Goal: Task Accomplishment & Management: Complete application form

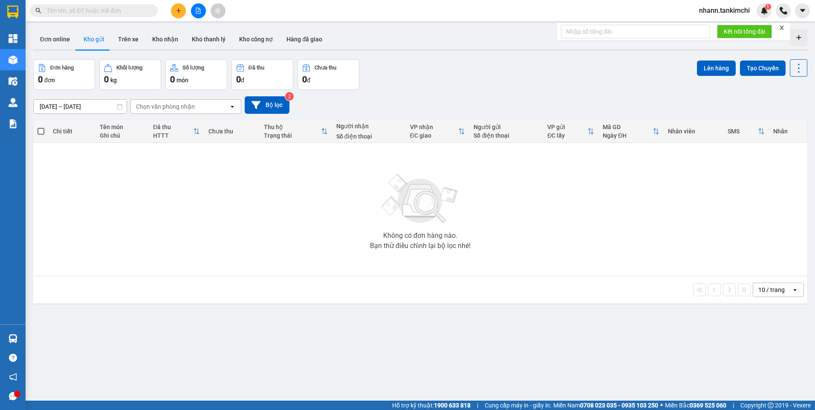
click at [72, 10] on input "text" at bounding box center [97, 10] width 101 height 9
paste input "BXDN1509250028"
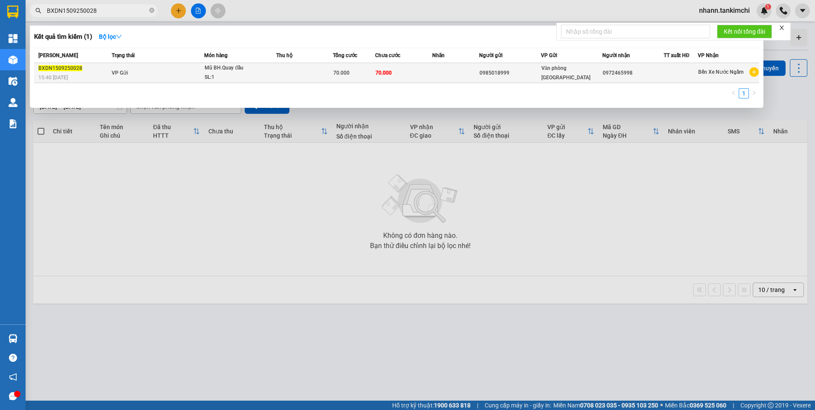
type input "BXDN1509250028"
click at [345, 72] on span "70.000" at bounding box center [341, 73] width 16 height 6
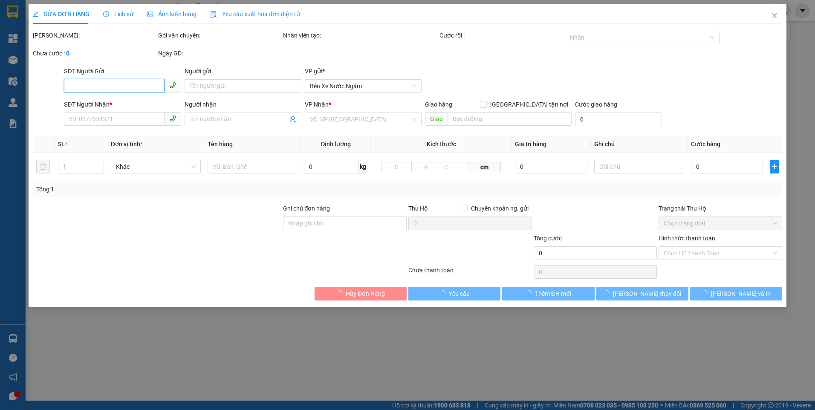
type input "0985018999"
type input "0972465998"
type input "70.000"
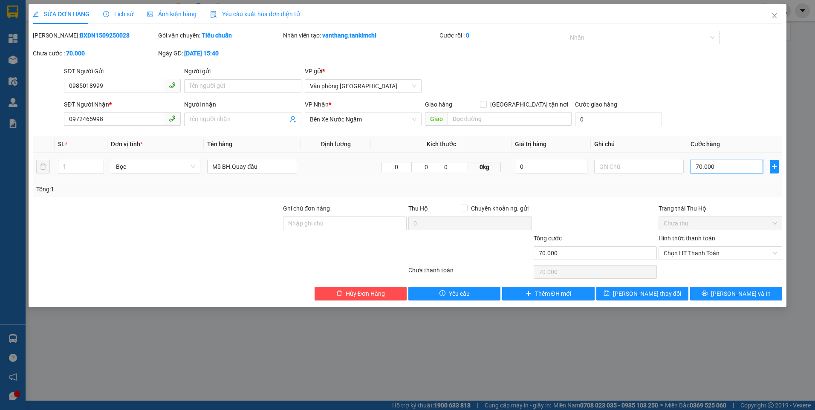
click at [717, 167] on input "70.000" at bounding box center [726, 167] width 72 height 14
type input "1"
type input "10"
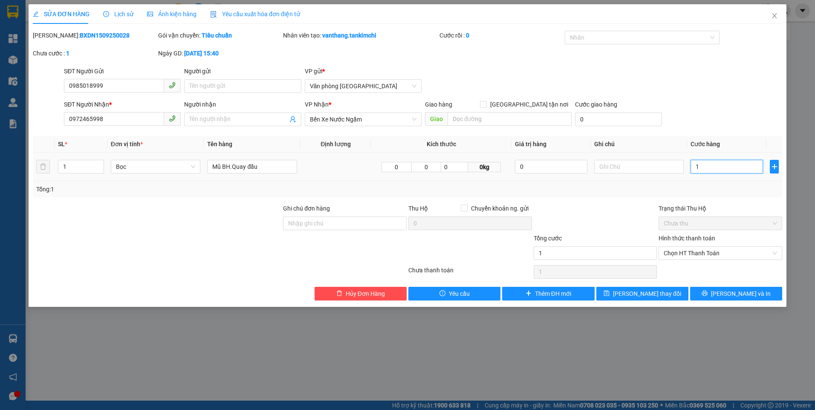
type input "10"
type input "100"
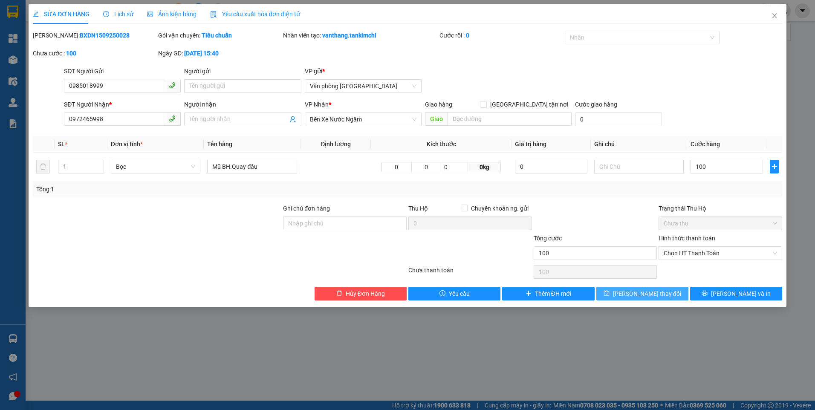
type input "100.000"
click at [654, 291] on span "Lưu thay đổi" at bounding box center [647, 293] width 68 height 9
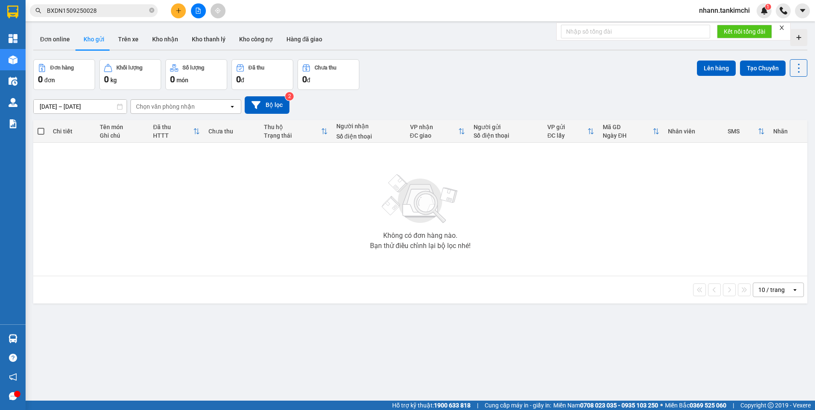
click at [153, 9] on icon "close-circle" at bounding box center [151, 10] width 5 height 5
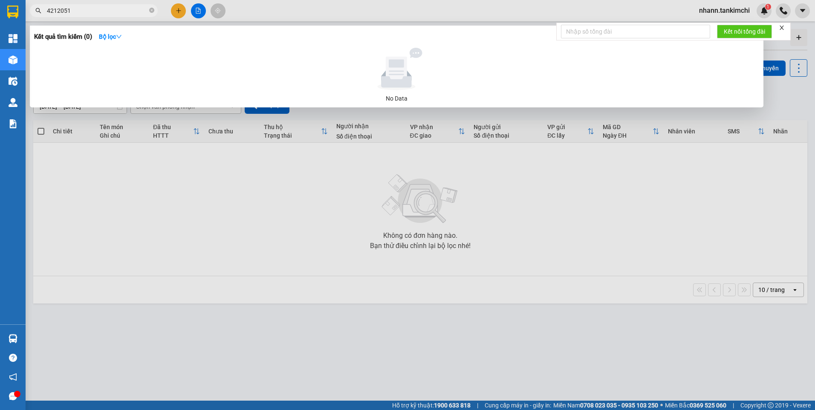
drag, startPoint x: 69, startPoint y: 14, endPoint x: 52, endPoint y: 15, distance: 18.0
click at [47, 17] on div "Kết quả tìm kiếm ( 0 ) Bộ lọc No Data 4212051" at bounding box center [83, 10] width 166 height 15
paste input "BXDN1509250026"
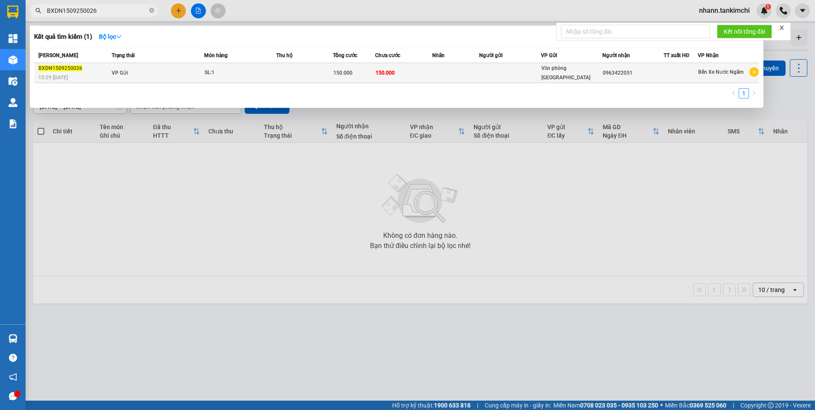
type input "BXDN1509250026"
drag, startPoint x: 314, startPoint y: 77, endPoint x: 317, endPoint y: 81, distance: 4.6
click at [317, 81] on td at bounding box center [304, 73] width 57 height 20
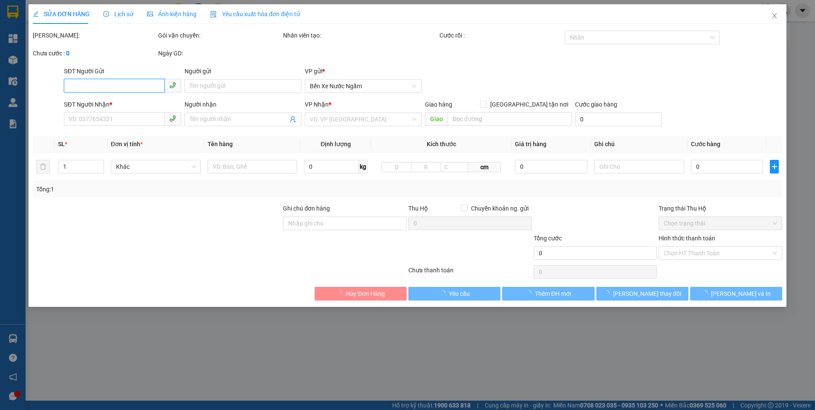
type input "0963422051"
type input "150.000"
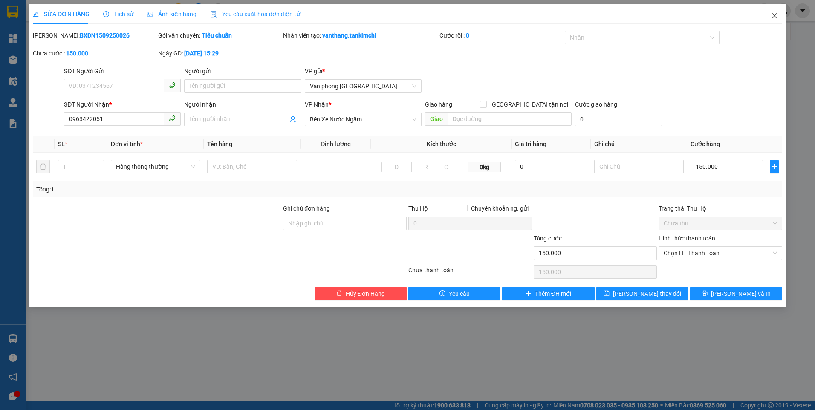
click at [772, 16] on icon "close" at bounding box center [774, 15] width 7 height 7
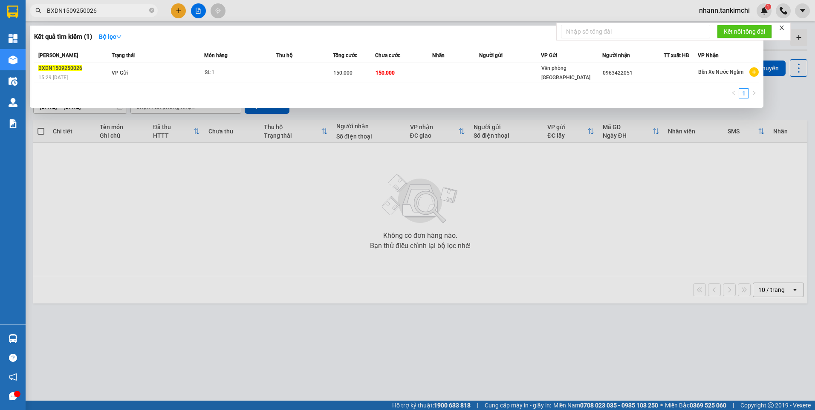
click at [154, 9] on span "BXDN1509250026" at bounding box center [94, 10] width 128 height 13
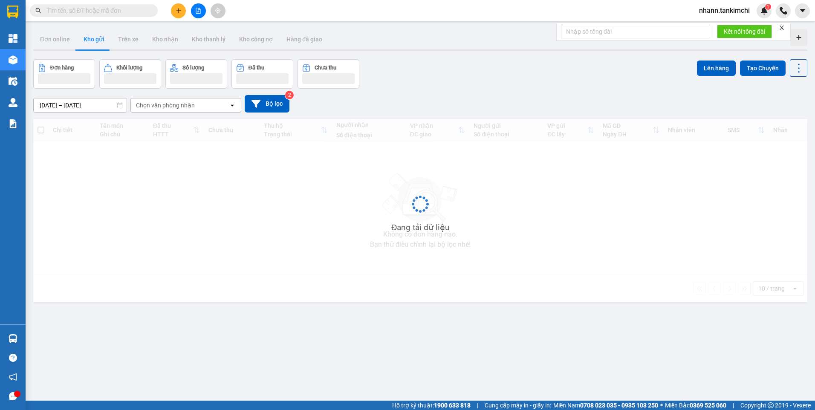
click at [53, 10] on input "text" at bounding box center [97, 10] width 101 height 9
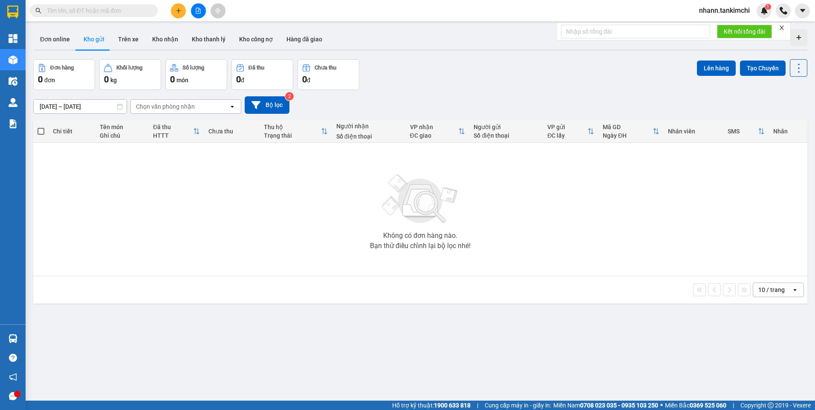
drag, startPoint x: 53, startPoint y: 10, endPoint x: 61, endPoint y: 10, distance: 8.1
click at [61, 10] on input "text" at bounding box center [97, 10] width 101 height 9
paste input "BXDN1509250027"
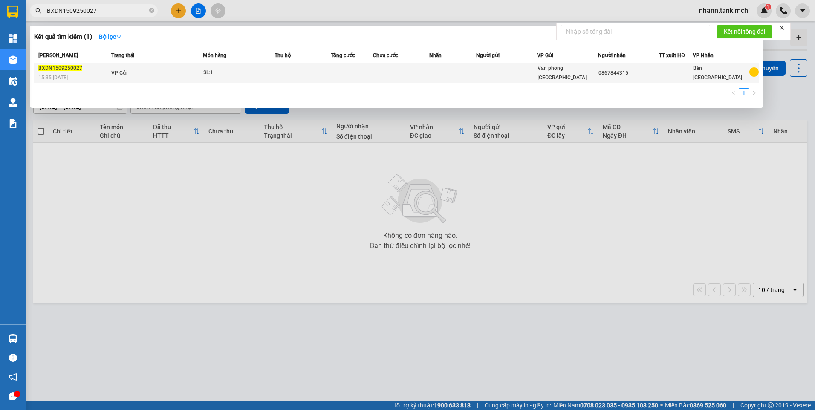
type input "BXDN1509250027"
click at [238, 71] on div "SL: 1" at bounding box center [235, 72] width 64 height 9
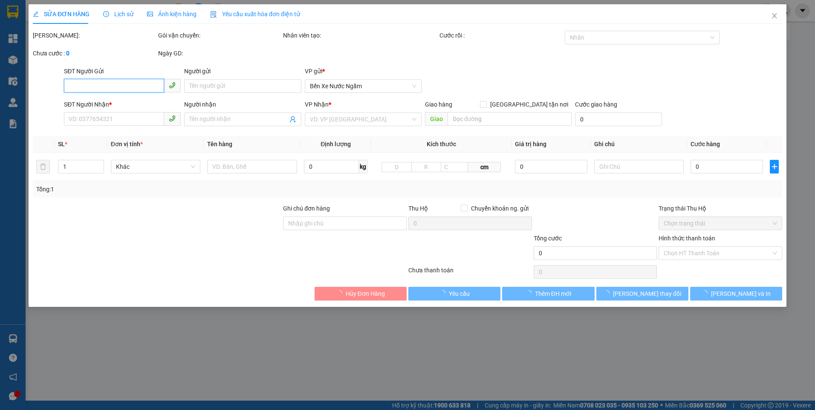
type input "0867844315"
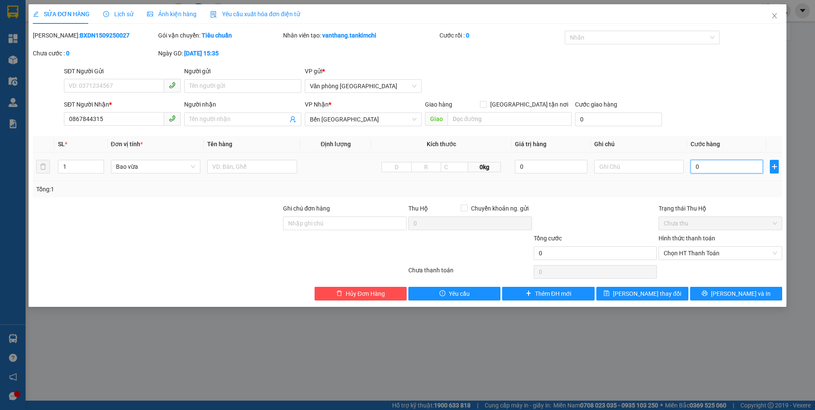
click at [702, 163] on input "0" at bounding box center [726, 167] width 72 height 14
type input "1"
type input "10"
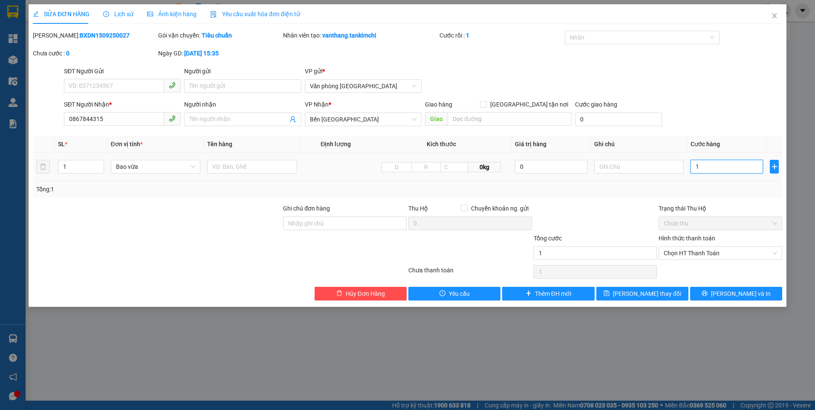
type input "10"
type input "100"
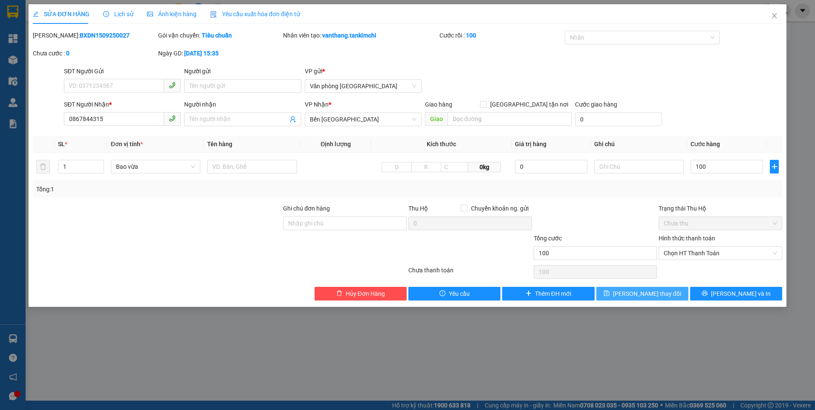
type input "100.000"
click at [654, 293] on span "Lưu thay đổi" at bounding box center [647, 293] width 68 height 9
